Goal: Transaction & Acquisition: Book appointment/travel/reservation

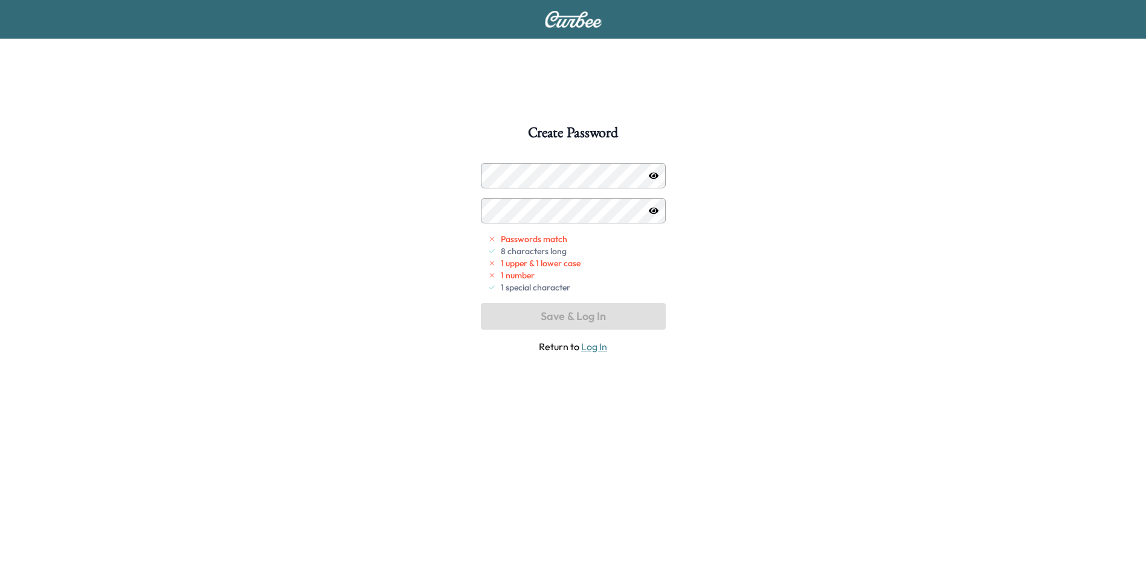
click at [651, 173] on icon "button" at bounding box center [654, 175] width 10 height 7
click at [477, 182] on div "Create Password Passwords match 8 characters long 1 upper & 1 lower case 1 numb…" at bounding box center [573, 414] width 1146 height 576
click at [469, 190] on div "Create Password Passwords match 8 characters long 1 upper & 1 lower case 1 numb…" at bounding box center [573, 414] width 1146 height 576
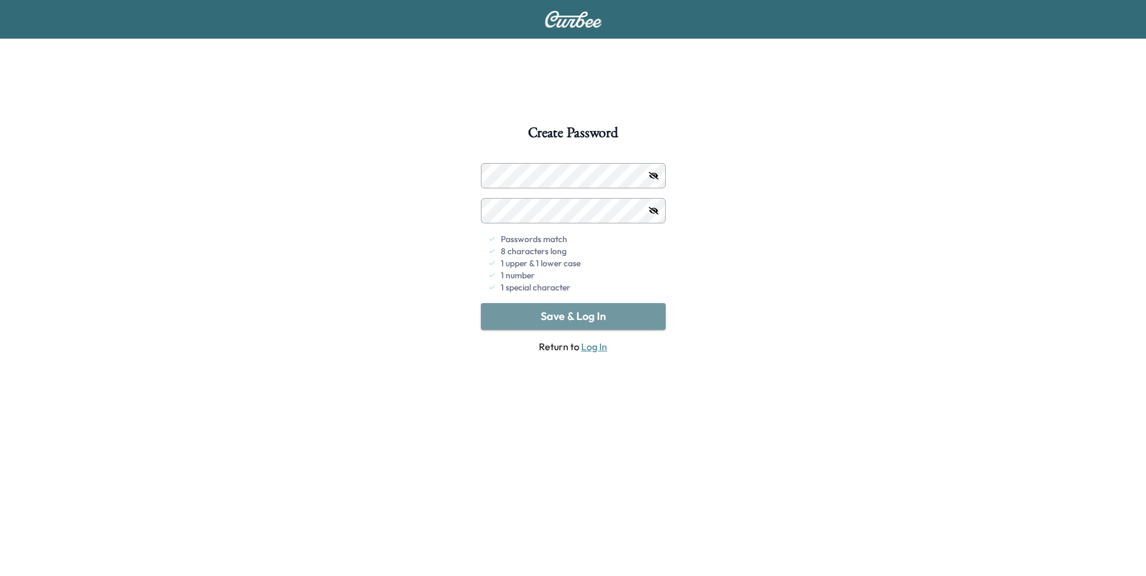
click at [561, 321] on button "Save & Log In" at bounding box center [573, 316] width 185 height 27
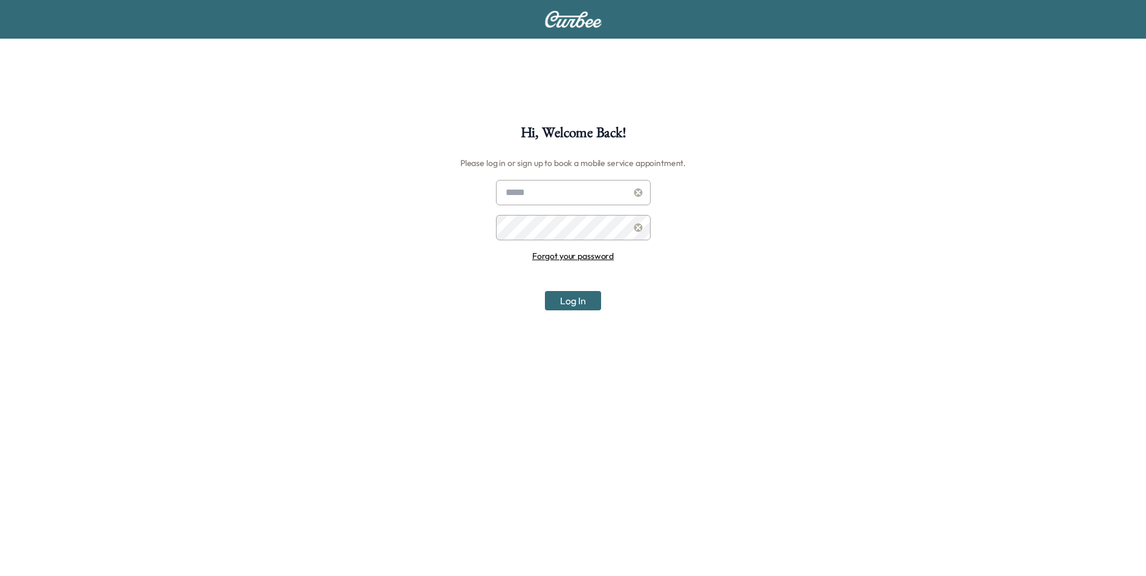
click at [544, 198] on input "text" at bounding box center [573, 192] width 155 height 25
type input "**********"
click at [567, 300] on button "Log In" at bounding box center [573, 300] width 56 height 19
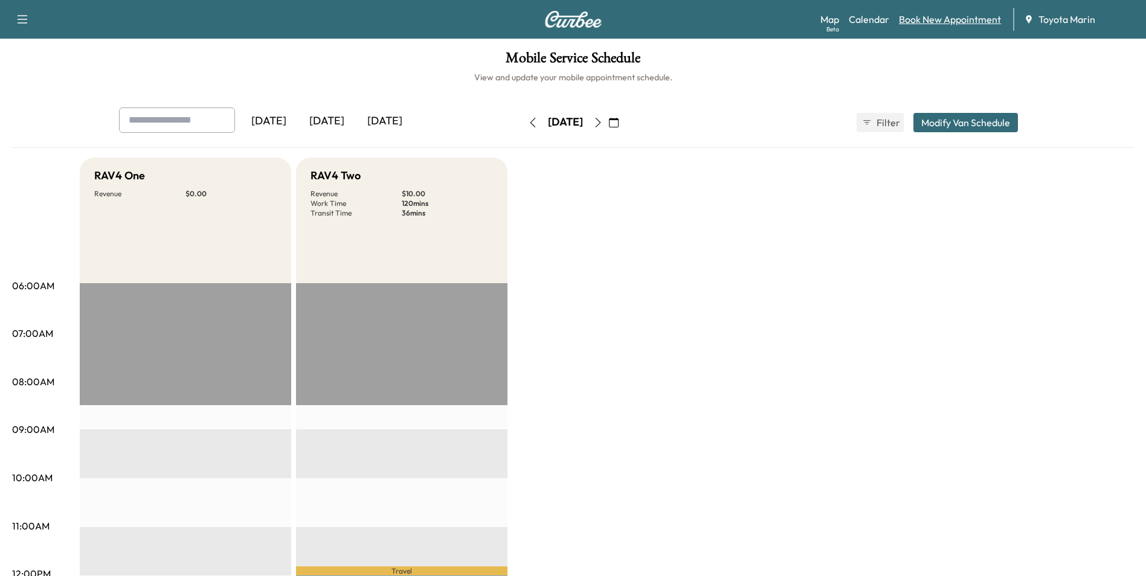
click at [956, 19] on link "Book New Appointment" at bounding box center [950, 19] width 102 height 14
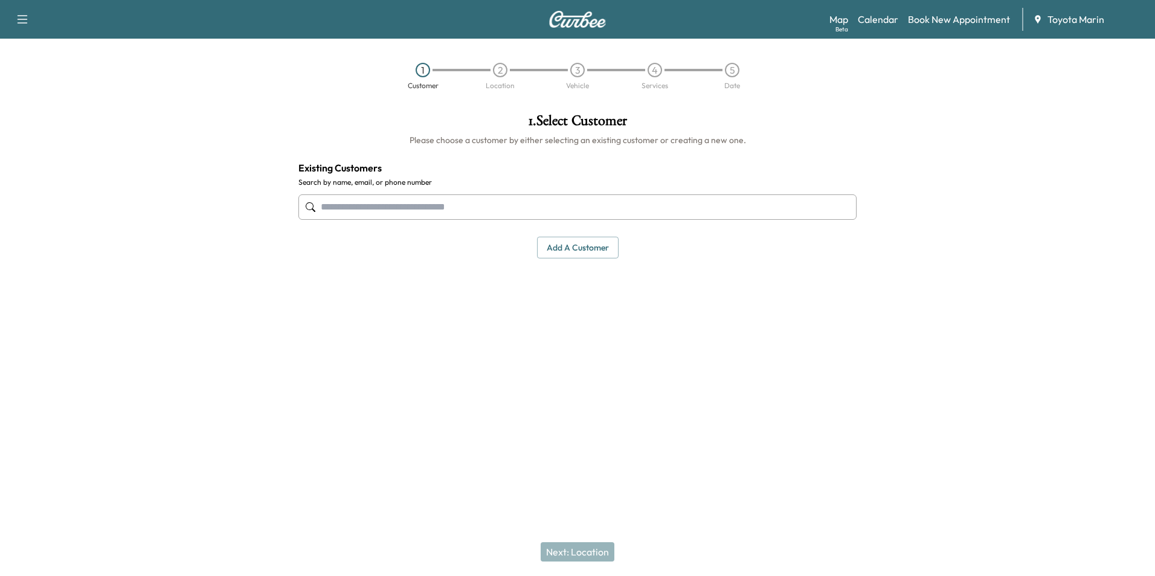
click at [382, 208] on input "text" at bounding box center [577, 207] width 558 height 25
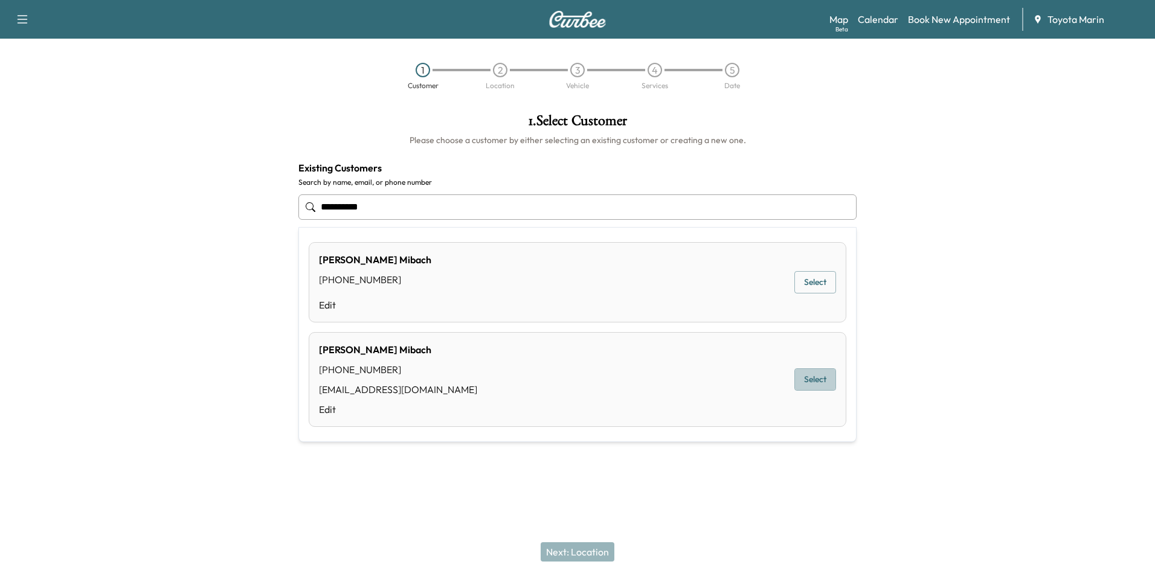
click at [815, 383] on button "Select" at bounding box center [815, 379] width 42 height 22
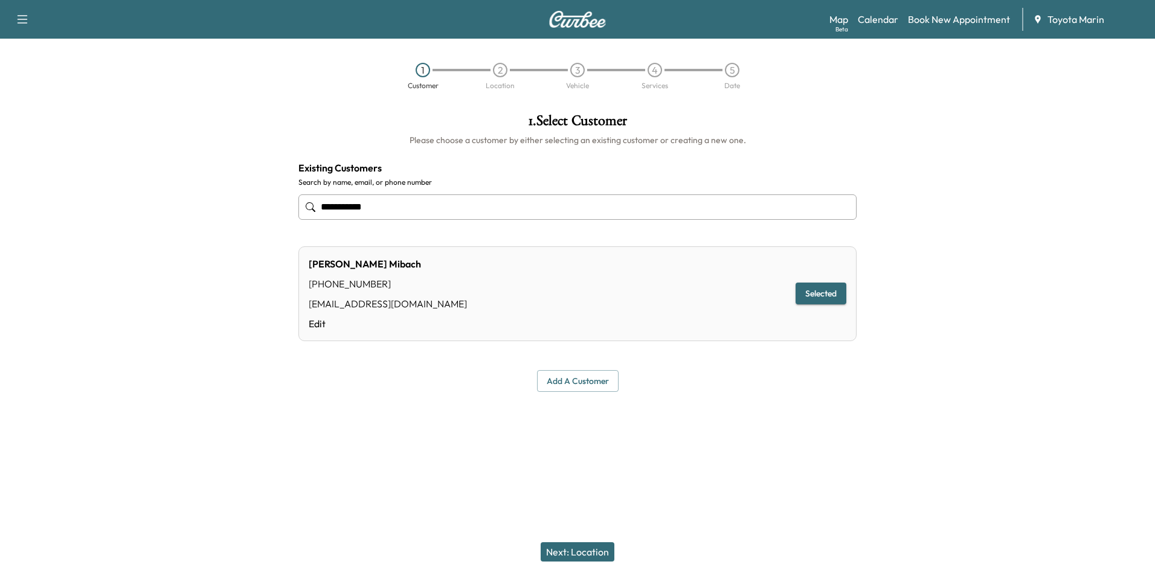
type input "**********"
click at [805, 296] on button "Selected" at bounding box center [821, 294] width 51 height 22
click at [478, 315] on div "[PERSON_NAME] [PHONE_NUMBER] [EMAIL_ADDRESS][DOMAIN_NAME] Edit Selected" at bounding box center [577, 293] width 558 height 95
click at [583, 559] on button "Next: Location" at bounding box center [578, 551] width 74 height 19
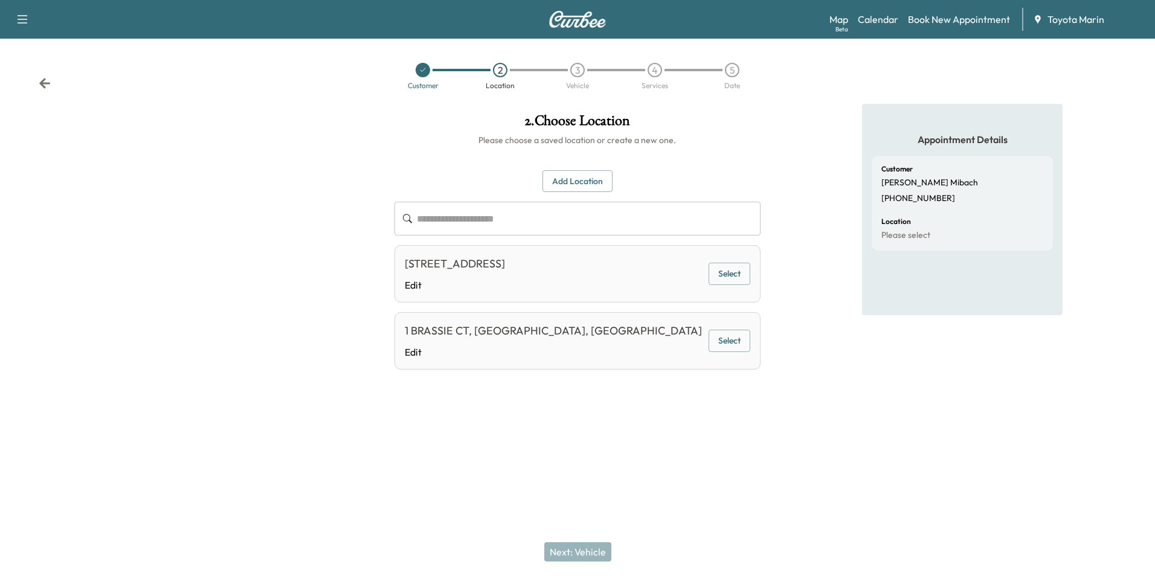
click at [731, 341] on button "Select" at bounding box center [730, 341] width 42 height 22
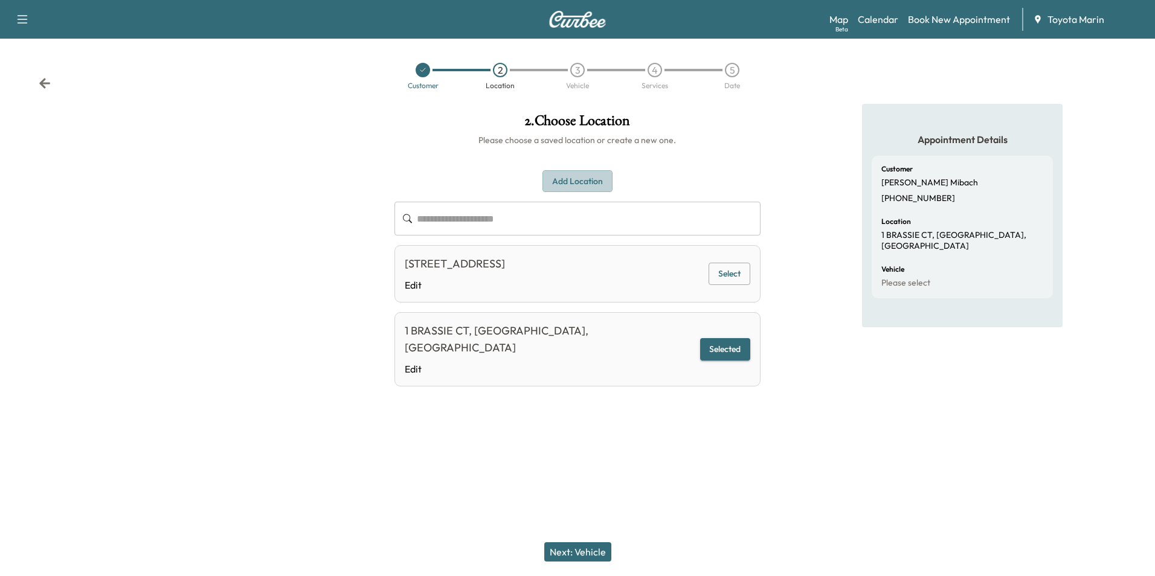
click at [567, 179] on button "Add Location" at bounding box center [577, 181] width 70 height 22
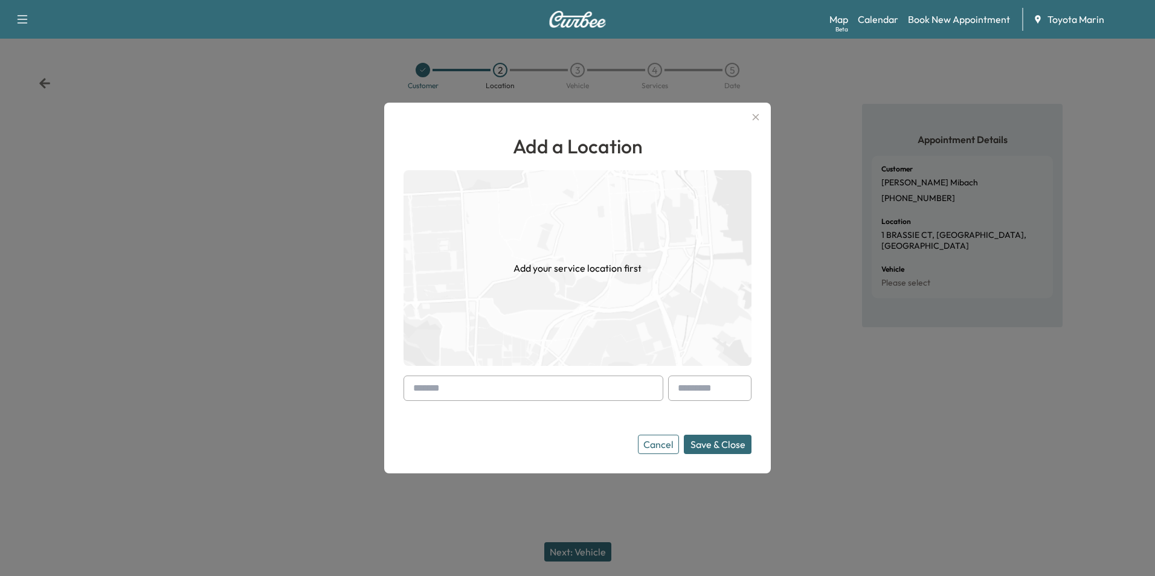
click at [497, 383] on input "text" at bounding box center [534, 388] width 260 height 25
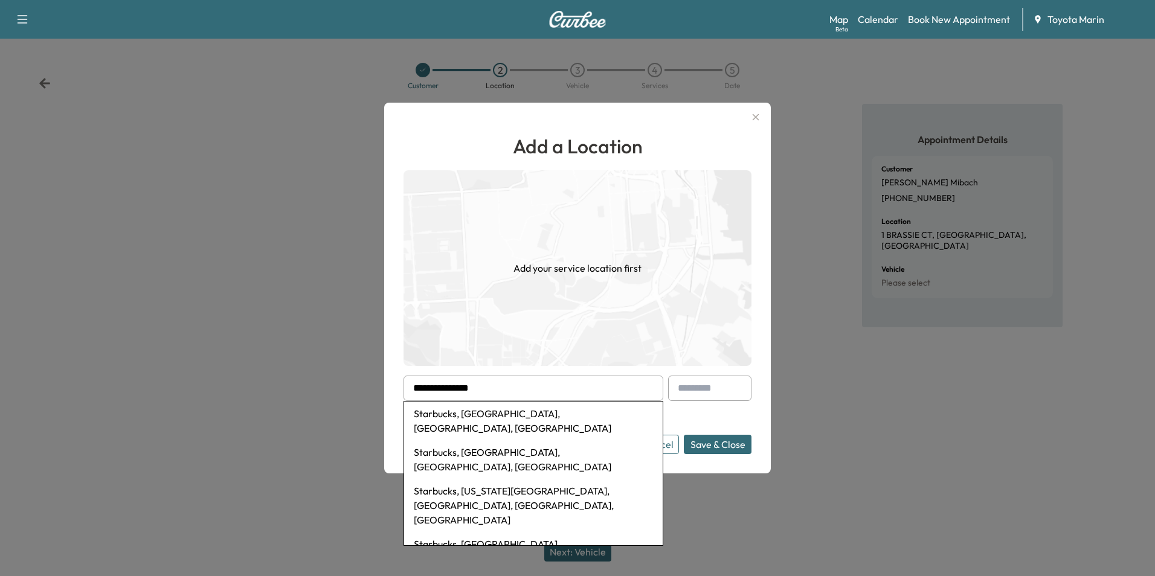
click at [570, 417] on li "Starbucks, [GEOGRAPHIC_DATA], [GEOGRAPHIC_DATA], [GEOGRAPHIC_DATA]" at bounding box center [533, 421] width 259 height 39
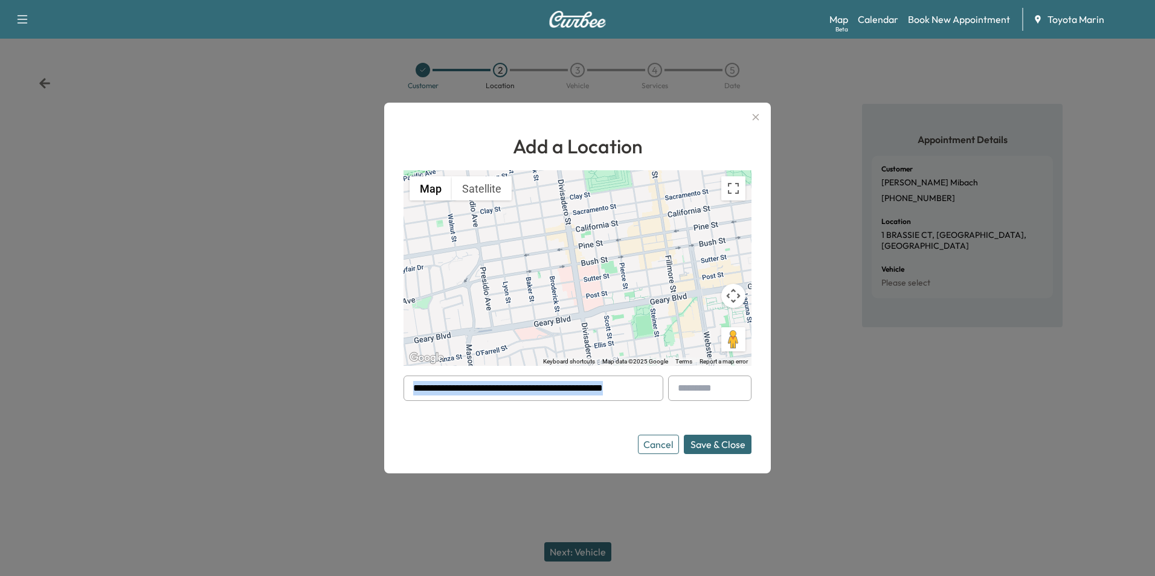
drag, startPoint x: 645, startPoint y: 388, endPoint x: 562, endPoint y: 389, distance: 82.8
click at [562, 389] on div "**********" at bounding box center [534, 388] width 260 height 25
click at [567, 388] on input "**********" at bounding box center [534, 388] width 260 height 25
click at [459, 385] on input "**********" at bounding box center [534, 388] width 260 height 25
click at [463, 385] on input "**********" at bounding box center [534, 388] width 260 height 25
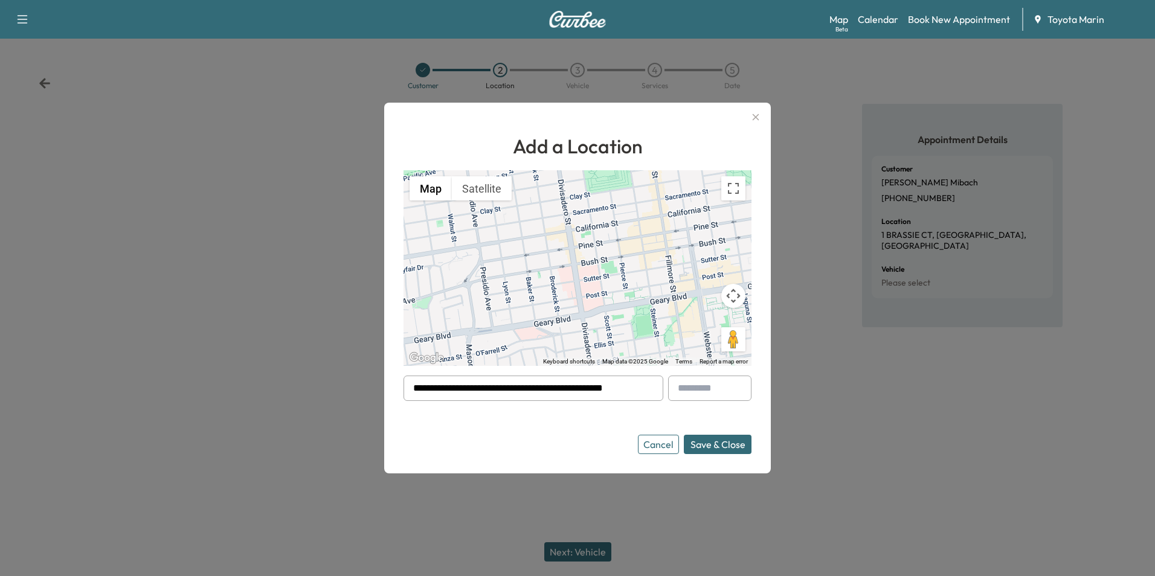
drag, startPoint x: 463, startPoint y: 385, endPoint x: 780, endPoint y: 418, distance: 319.4
click at [780, 418] on div "**********" at bounding box center [577, 288] width 1155 height 576
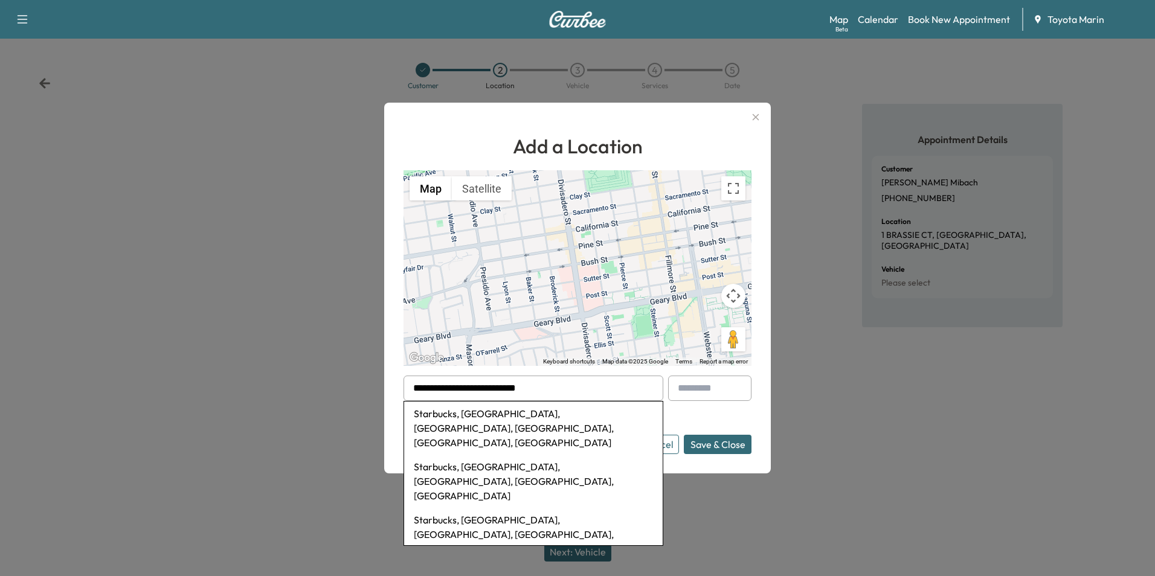
click at [619, 417] on li "Starbucks, [GEOGRAPHIC_DATA], [GEOGRAPHIC_DATA], [GEOGRAPHIC_DATA], [GEOGRAPHIC…" at bounding box center [533, 428] width 259 height 53
type input "**********"
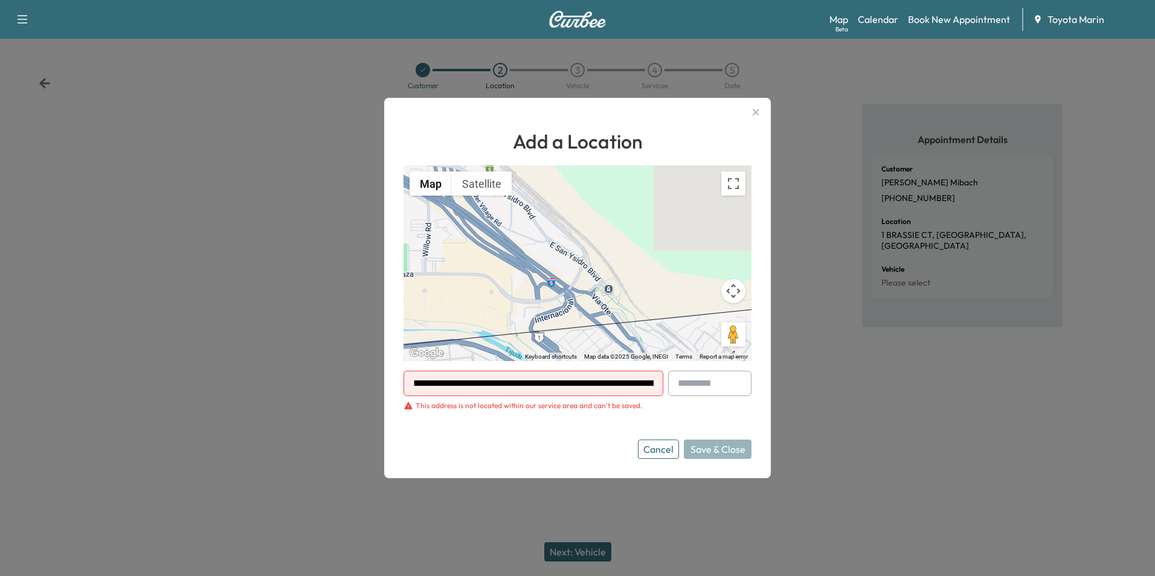
click at [754, 109] on icon "button" at bounding box center [755, 112] width 14 height 14
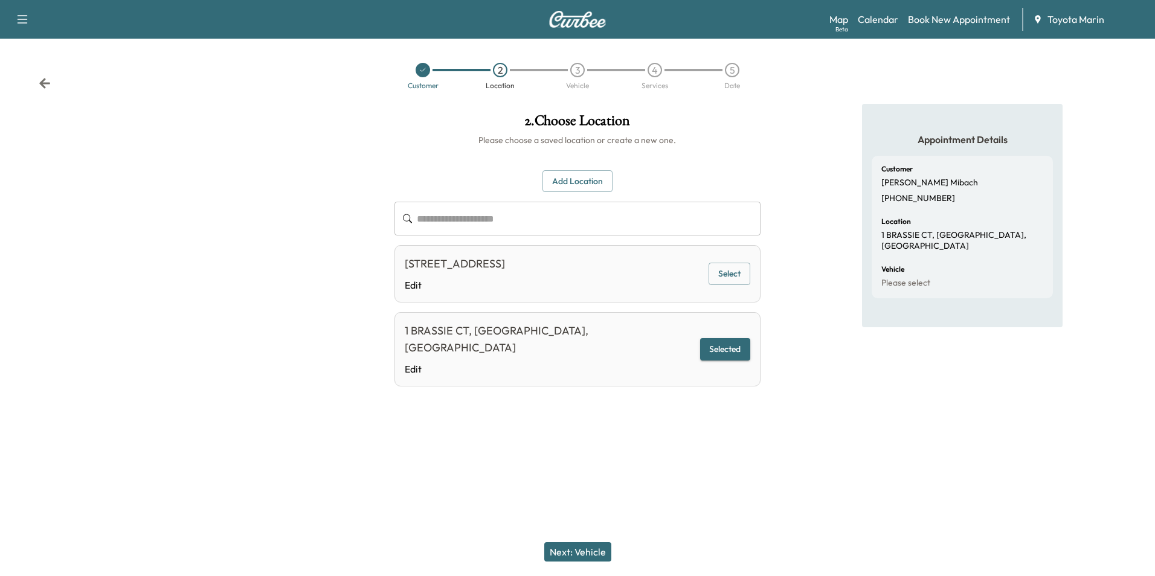
click at [569, 556] on button "Next: Vehicle" at bounding box center [577, 551] width 67 height 19
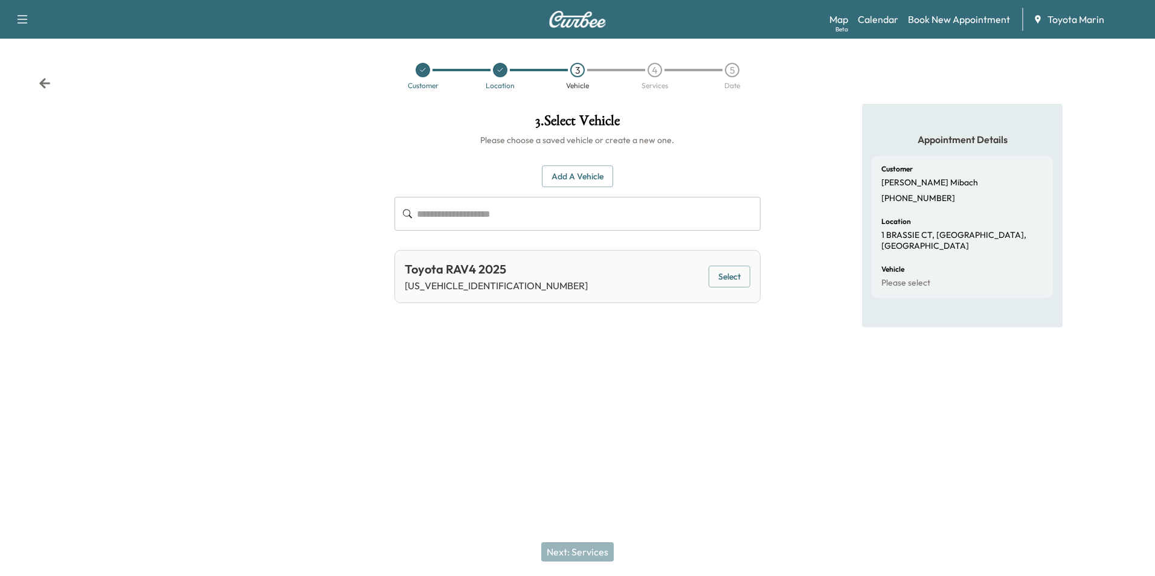
click at [731, 274] on button "Select" at bounding box center [730, 277] width 42 height 22
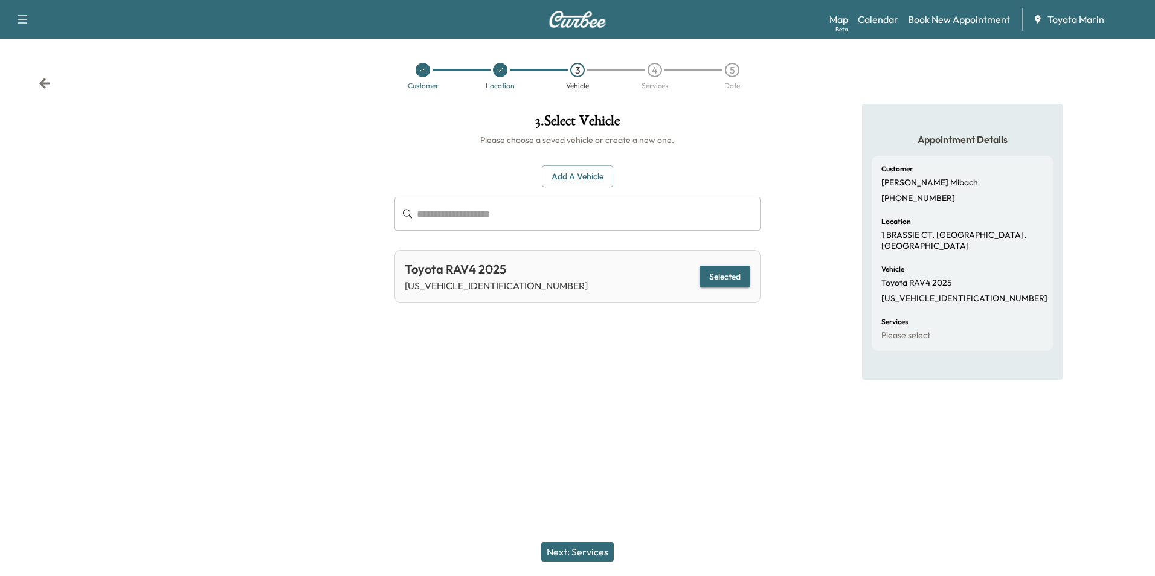
click at [567, 550] on button "Next: Services" at bounding box center [577, 551] width 72 height 19
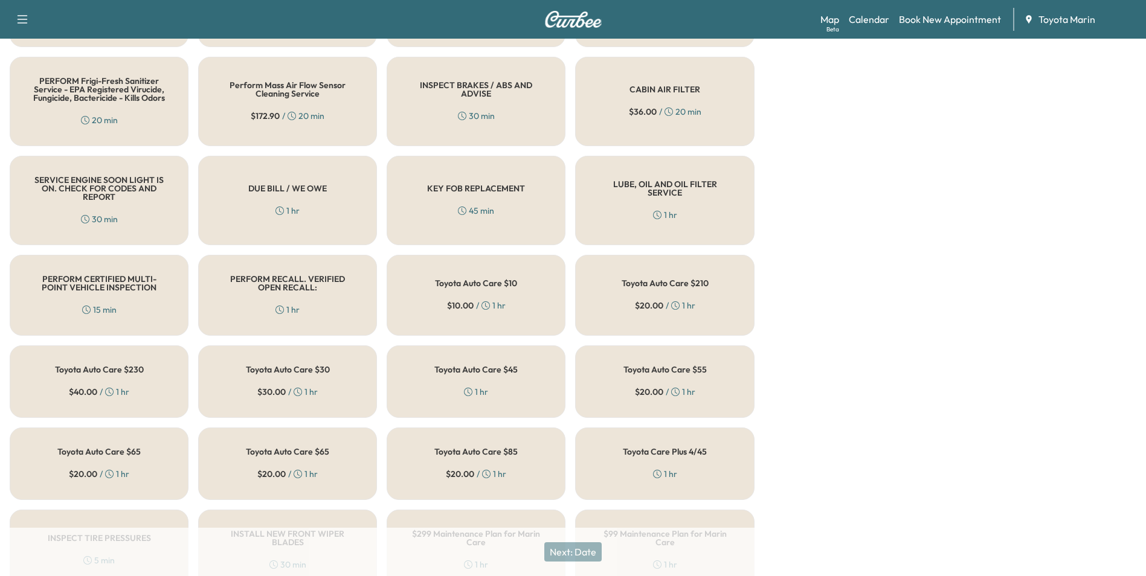
scroll to position [400, 0]
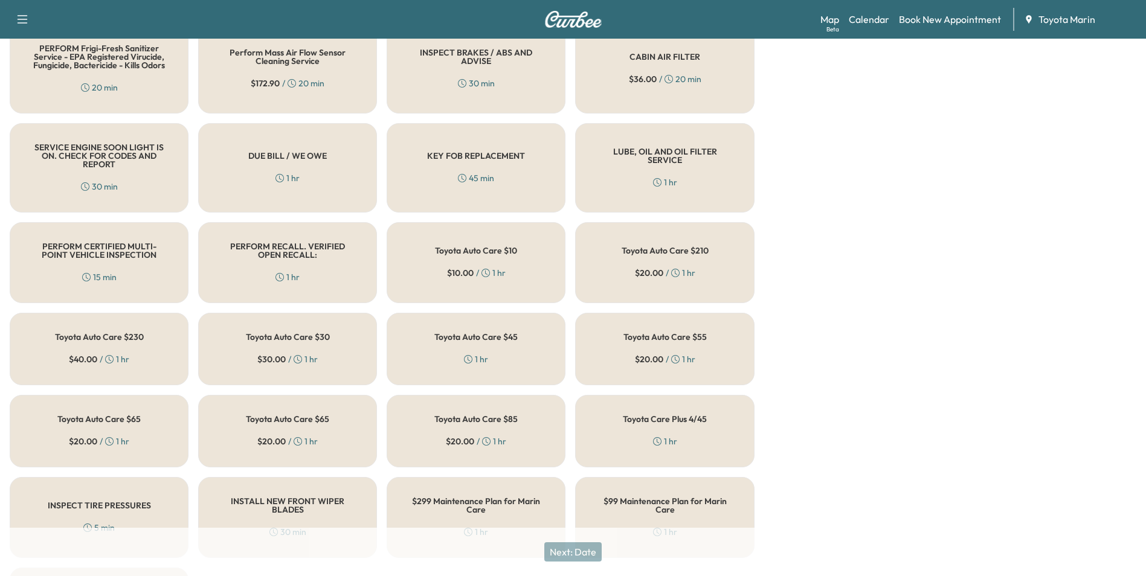
click at [457, 271] on span "$ 10.00" at bounding box center [460, 273] width 27 height 12
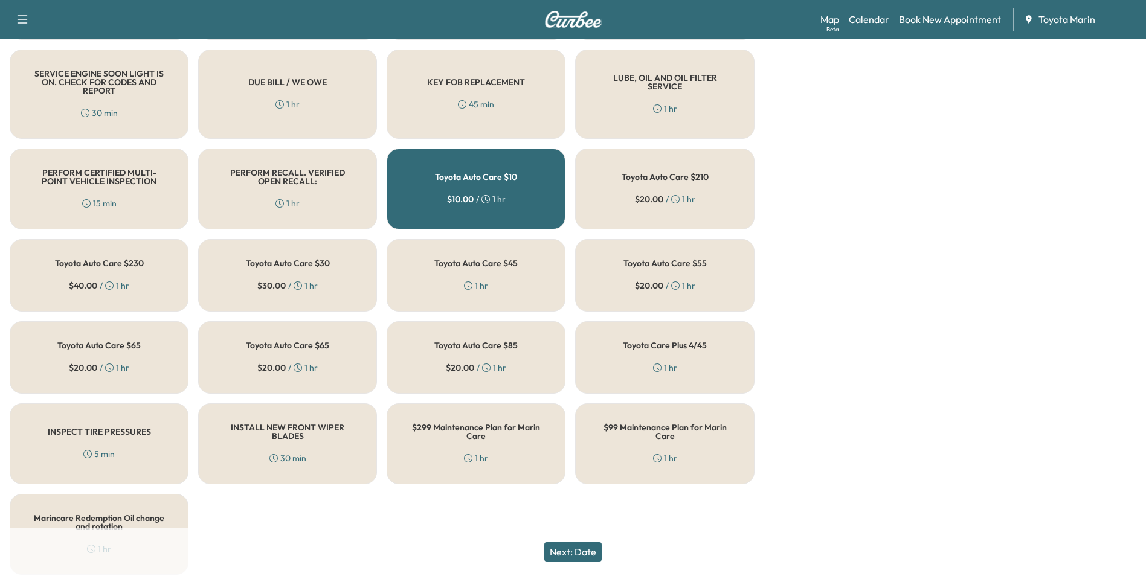
scroll to position [521, 0]
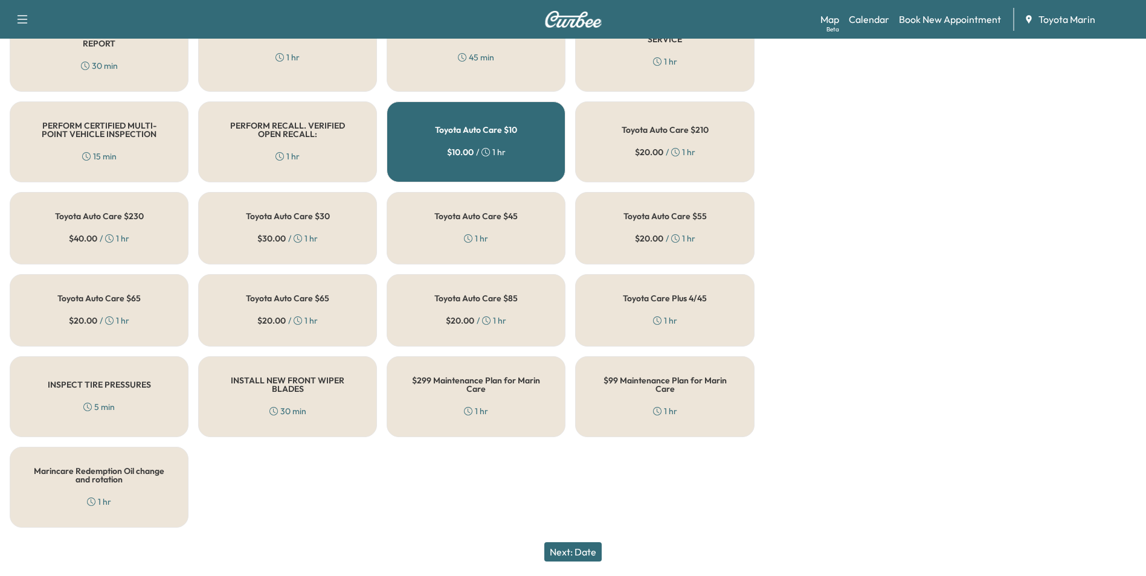
click at [587, 555] on button "Next: Date" at bounding box center [572, 551] width 57 height 19
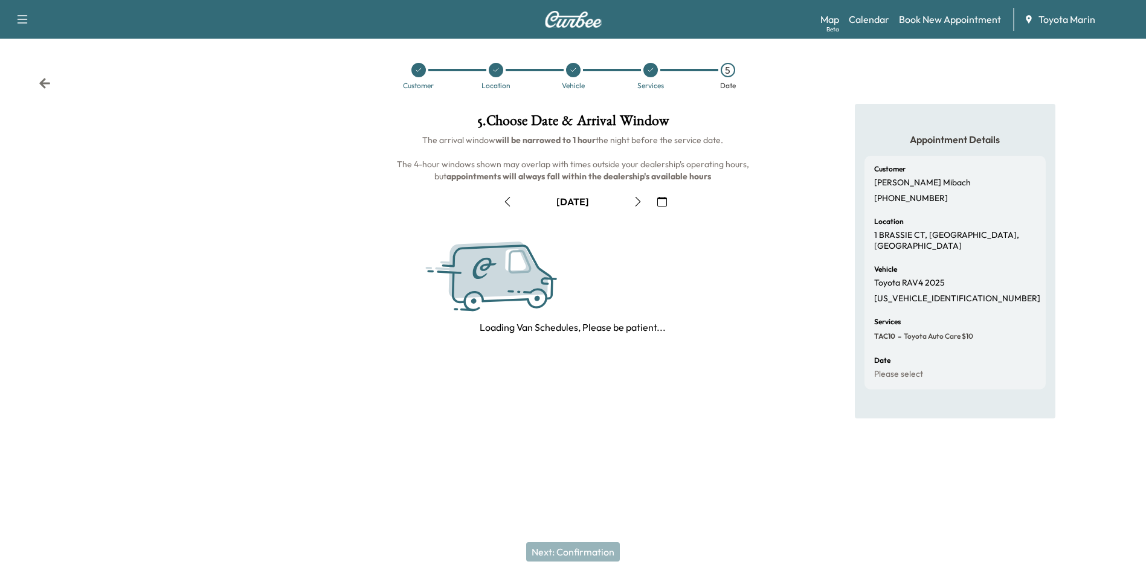
scroll to position [0, 0]
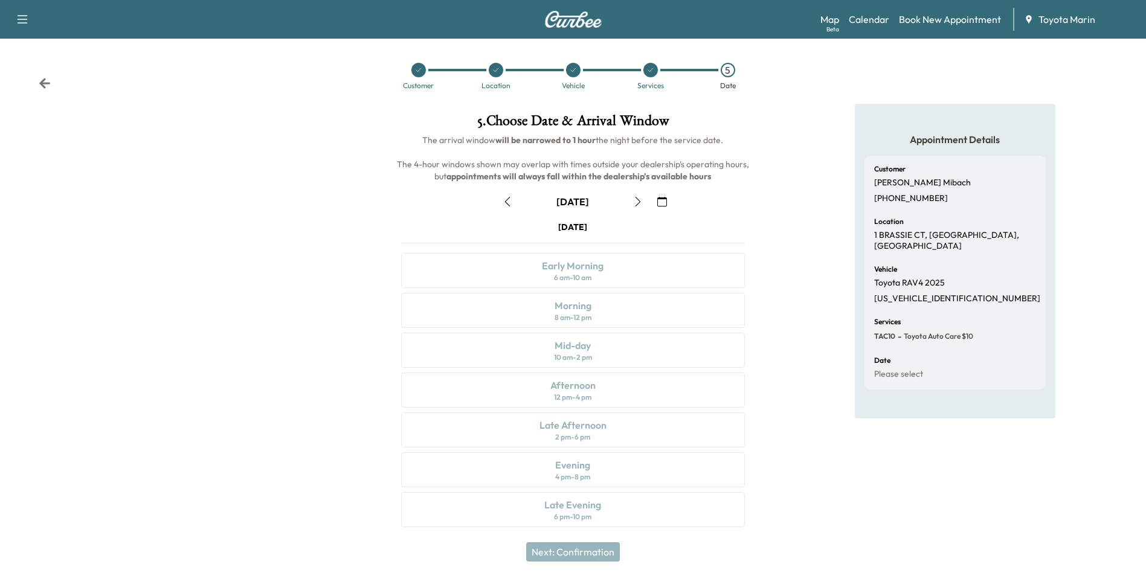
click at [638, 201] on icon "button" at bounding box center [638, 202] width 10 height 10
click at [568, 309] on div "Morning" at bounding box center [573, 305] width 37 height 14
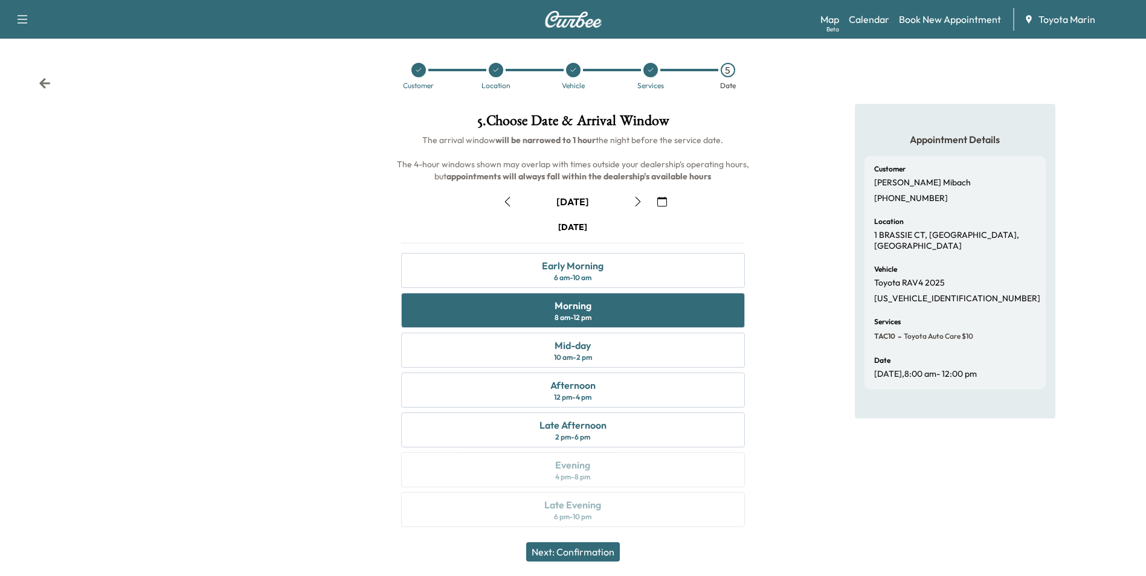
click at [571, 548] on button "Next: Confirmation" at bounding box center [573, 551] width 94 height 19
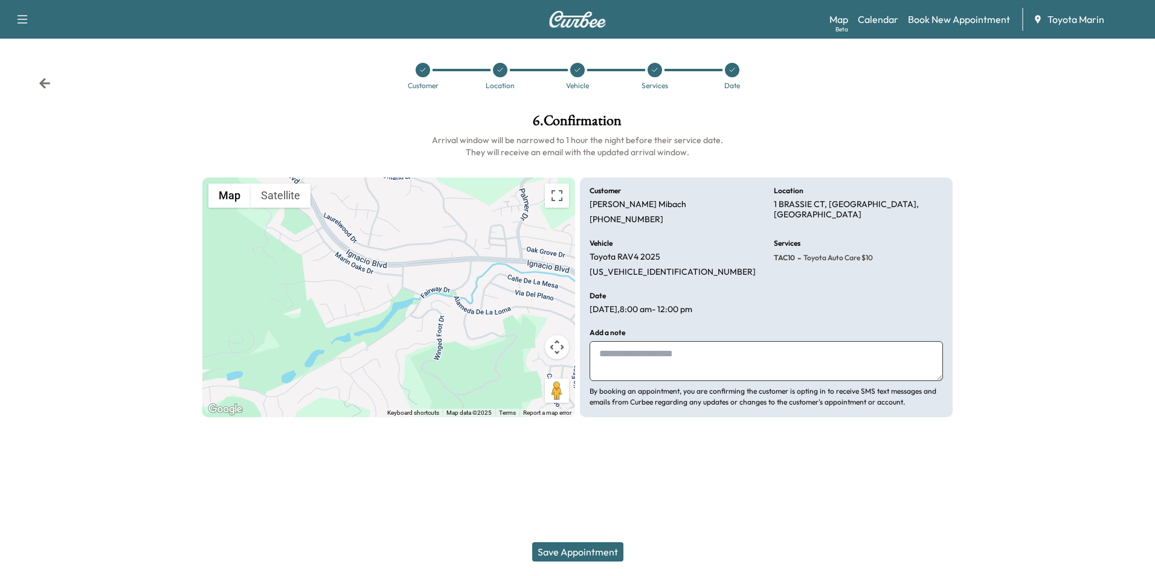
click at [570, 550] on button "Save Appointment" at bounding box center [577, 551] width 91 height 19
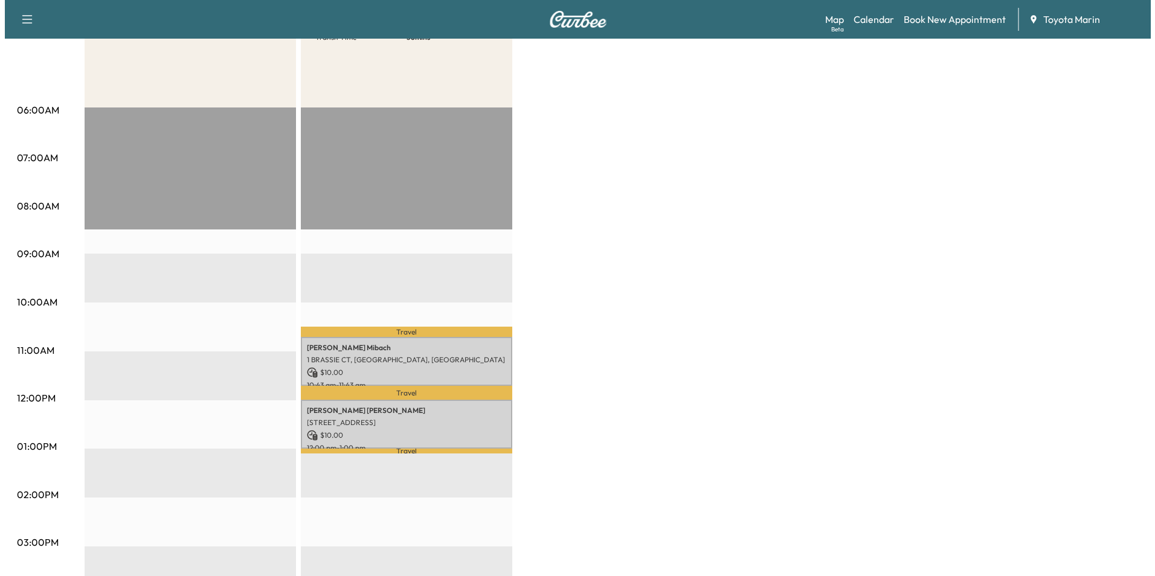
scroll to position [181, 0]
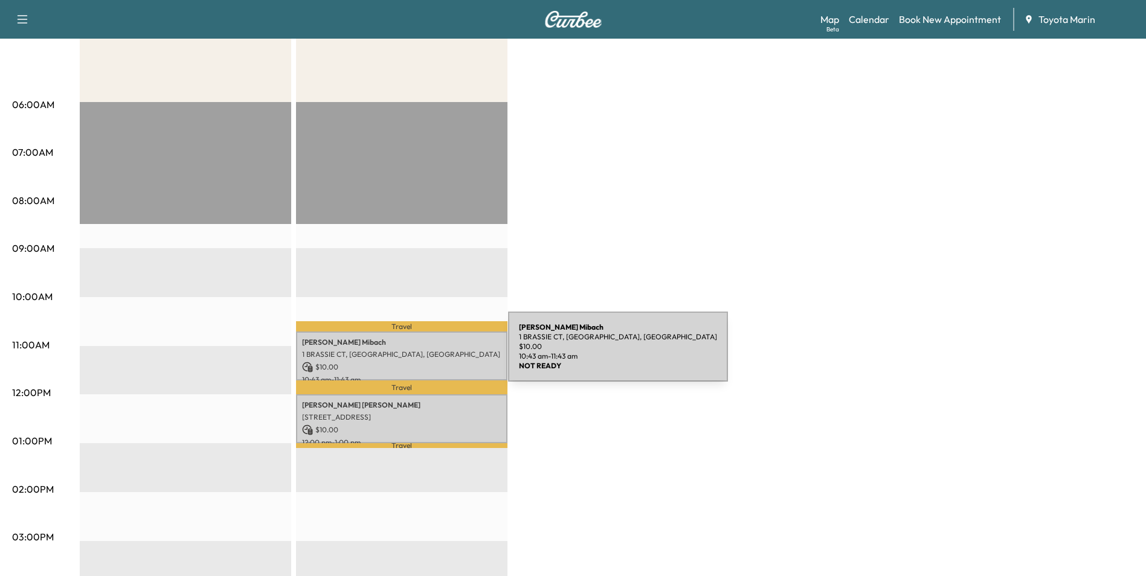
click at [417, 354] on p "1 BRASSIE CT, [GEOGRAPHIC_DATA], [GEOGRAPHIC_DATA]" at bounding box center [401, 355] width 199 height 10
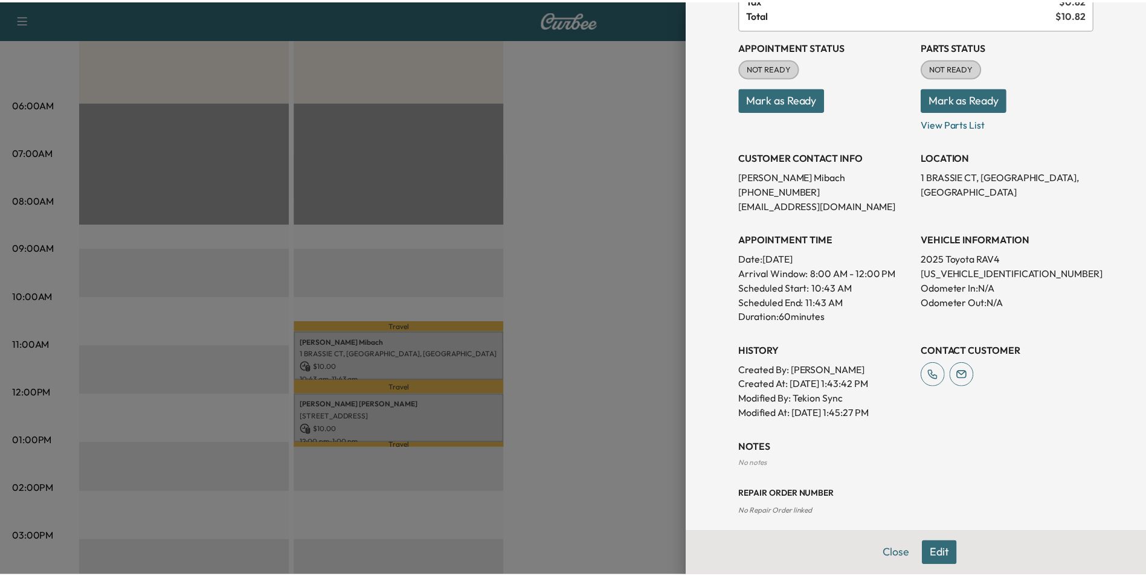
scroll to position [178, 0]
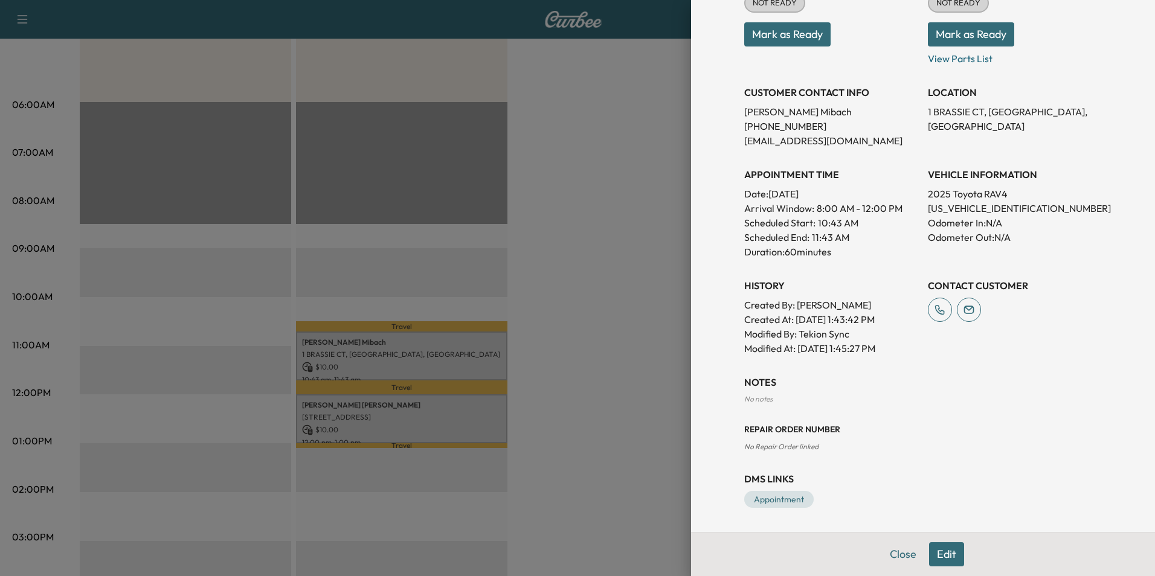
click at [589, 332] on div at bounding box center [577, 288] width 1155 height 576
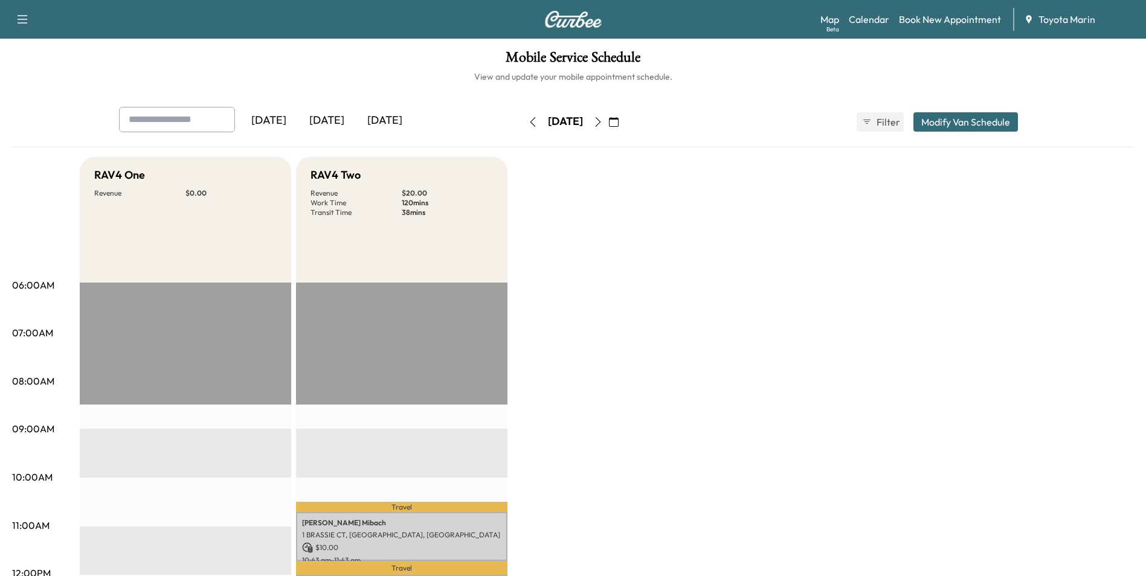
scroll to position [0, 0]
click at [333, 113] on div "[DATE]" at bounding box center [327, 122] width 58 height 28
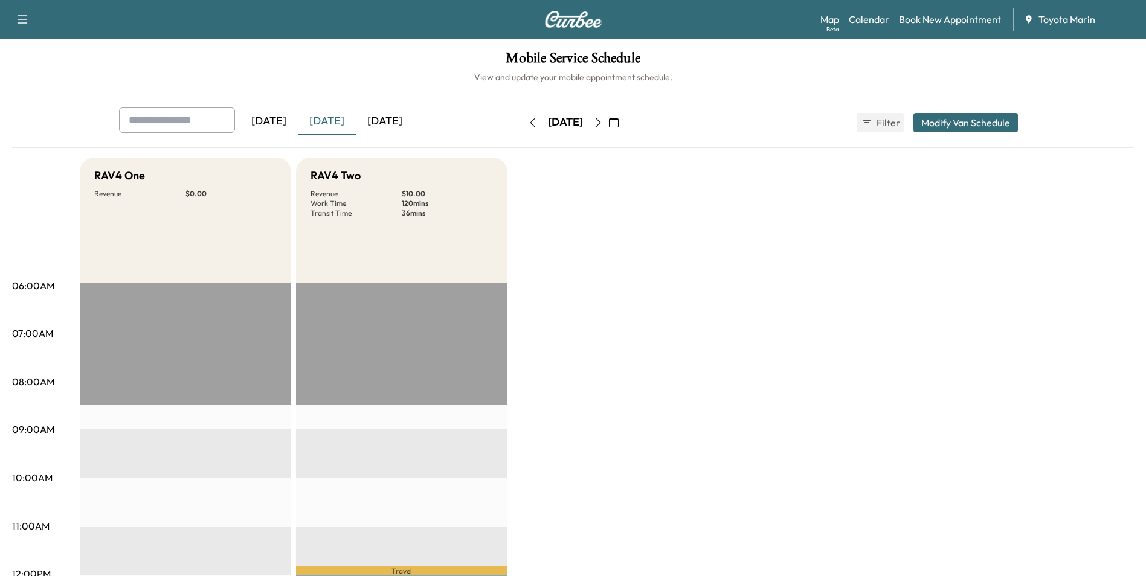
click at [833, 24] on link "Map Beta" at bounding box center [829, 19] width 19 height 14
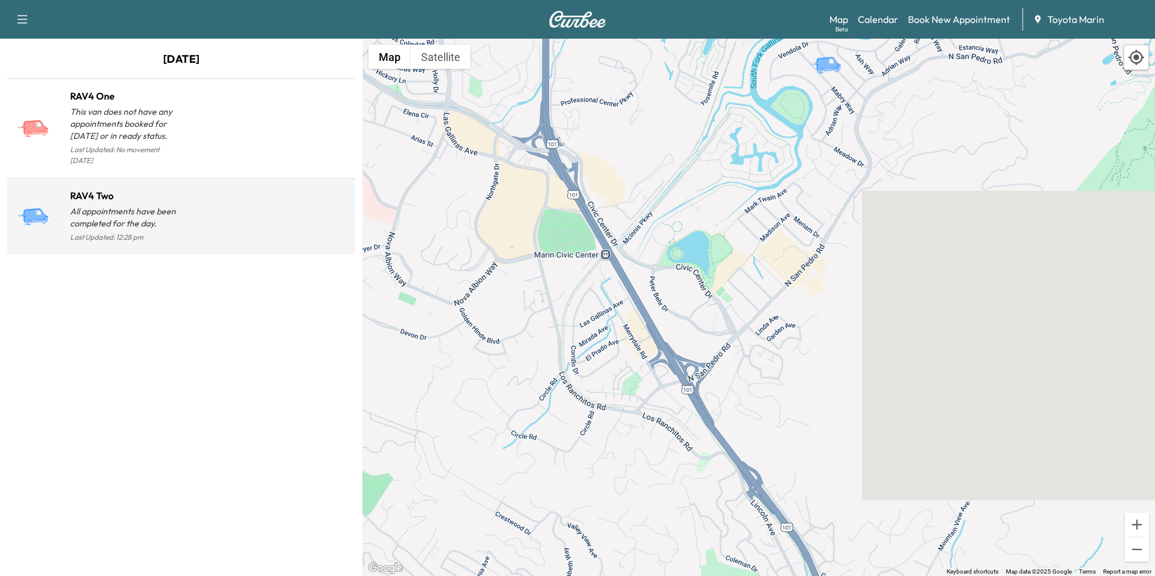
click at [149, 230] on p "Last Updated: 12:28 pm" at bounding box center [125, 238] width 111 height 16
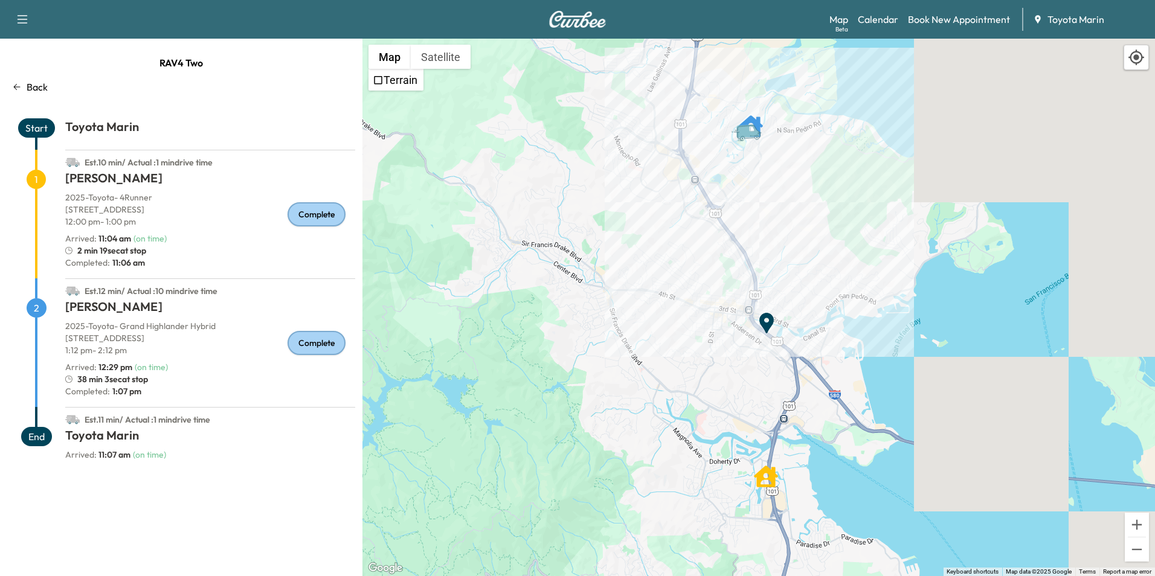
click at [21, 18] on icon "button" at bounding box center [22, 19] width 14 height 14
click at [44, 46] on link "Support" at bounding box center [42, 41] width 45 height 14
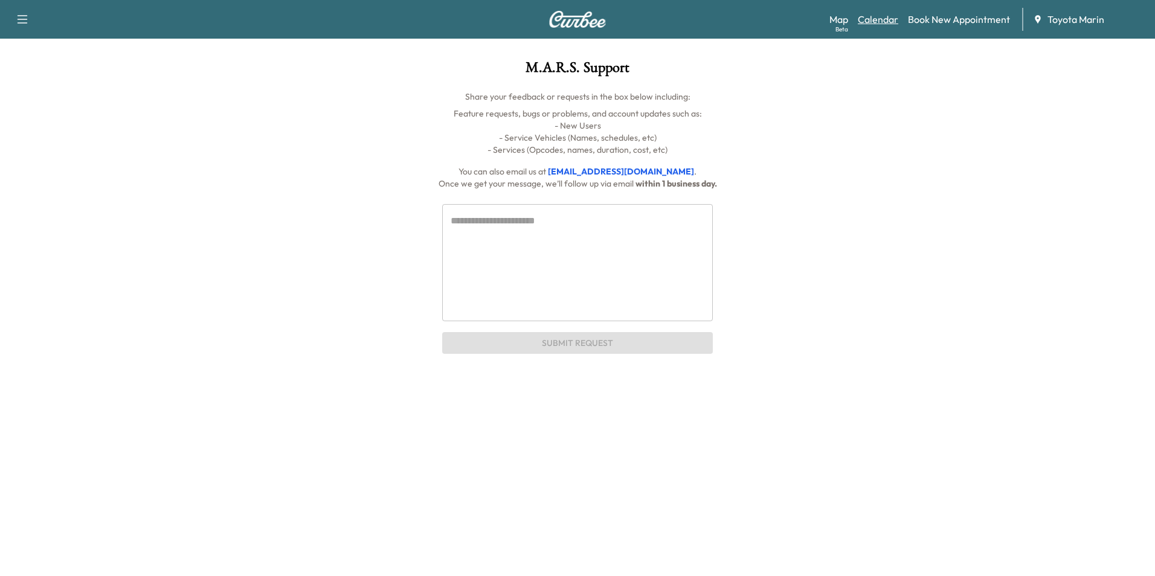
click at [884, 19] on link "Calendar" at bounding box center [878, 19] width 40 height 14
